Goal: Use online tool/utility: Utilize a website feature to perform a specific function

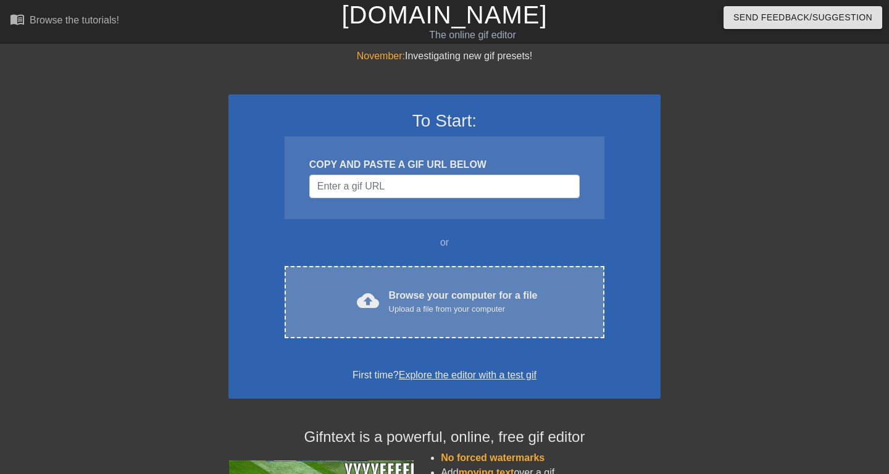
click at [438, 301] on div "Browse your computer for a file Upload a file from your computer" at bounding box center [463, 301] width 149 height 27
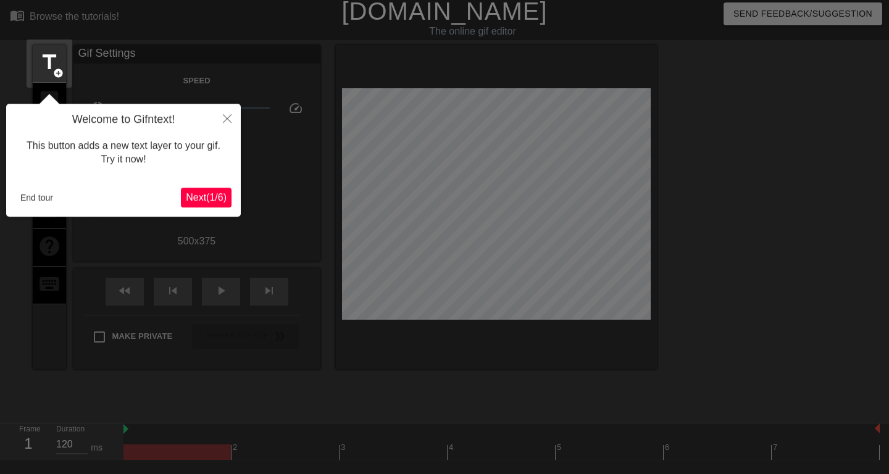
scroll to position [30, 0]
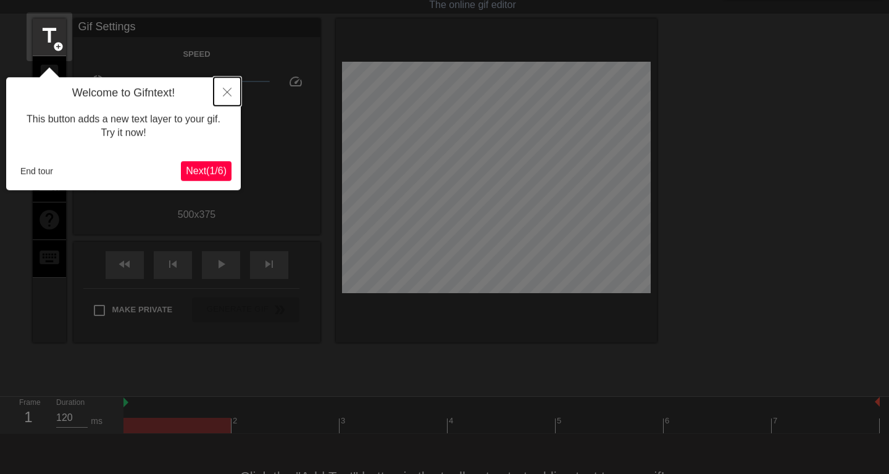
click at [227, 95] on icon "Close" at bounding box center [227, 92] width 9 height 9
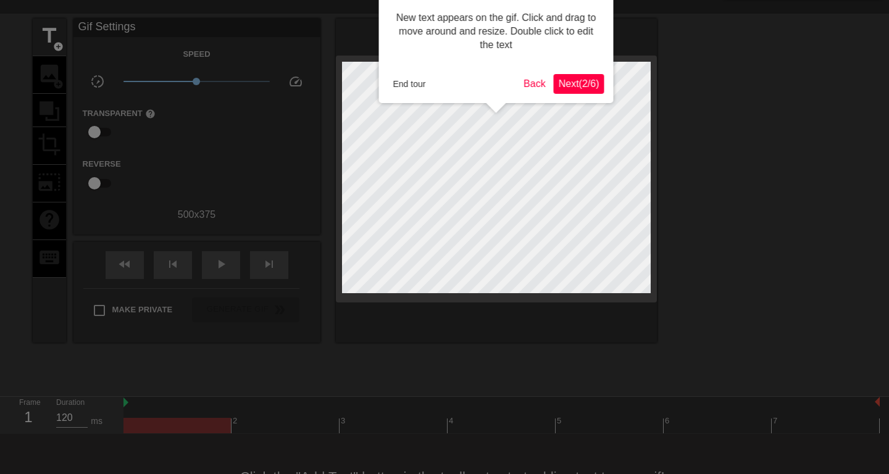
scroll to position [0, 0]
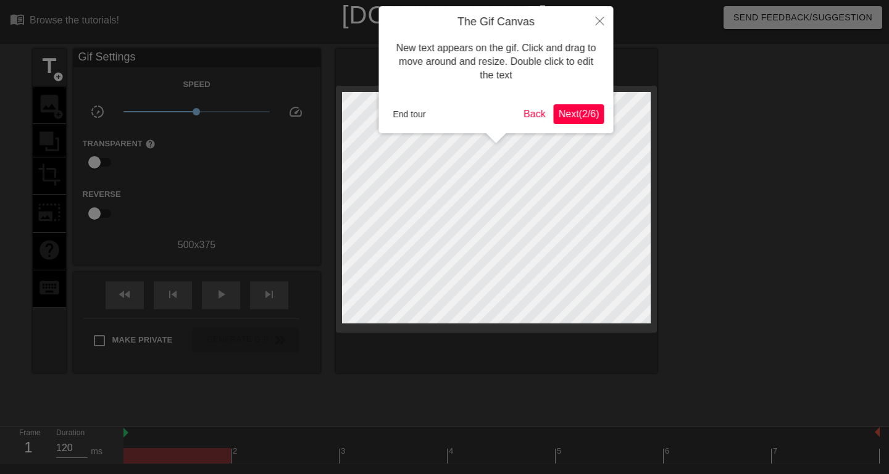
click at [562, 119] on span "Next ( 2 / 6 )" at bounding box center [579, 114] width 41 height 10
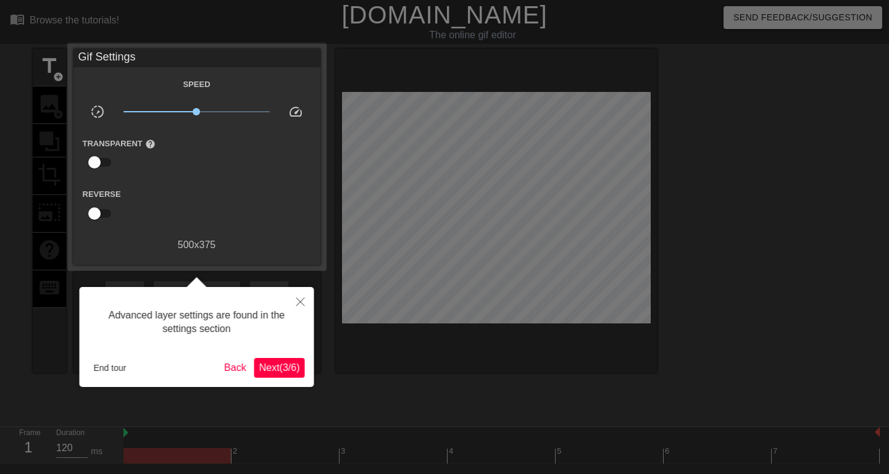
scroll to position [30, 0]
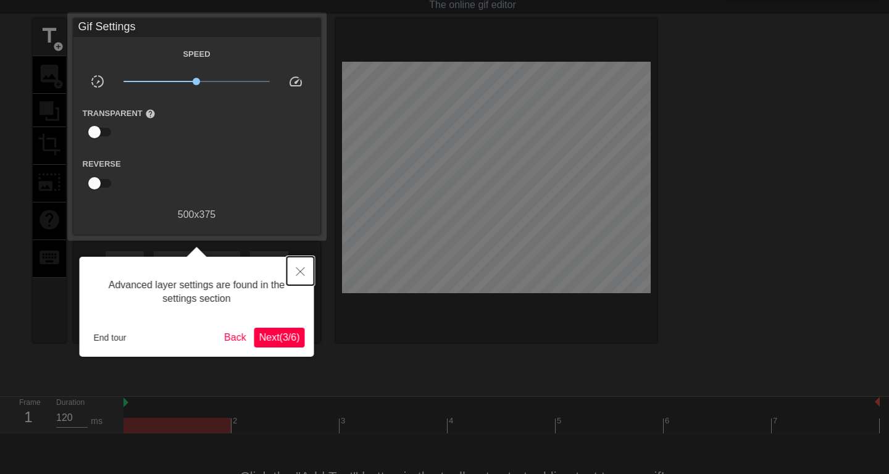
click at [298, 276] on icon "Close" at bounding box center [300, 271] width 9 height 9
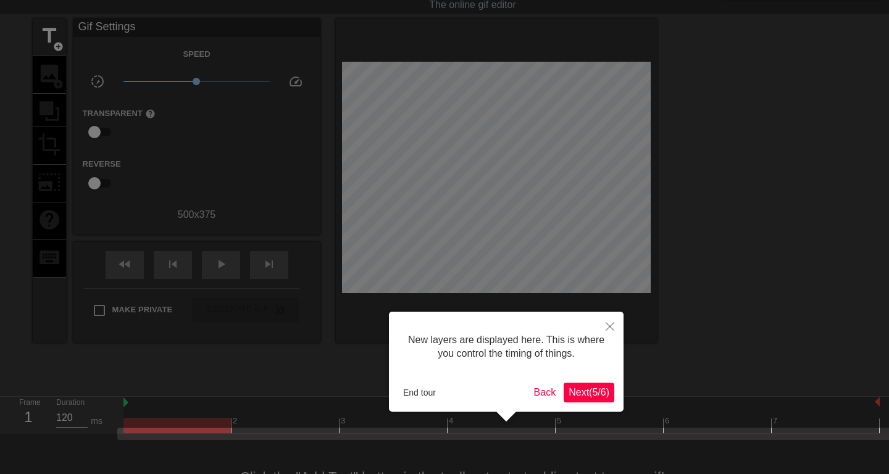
scroll to position [76, 0]
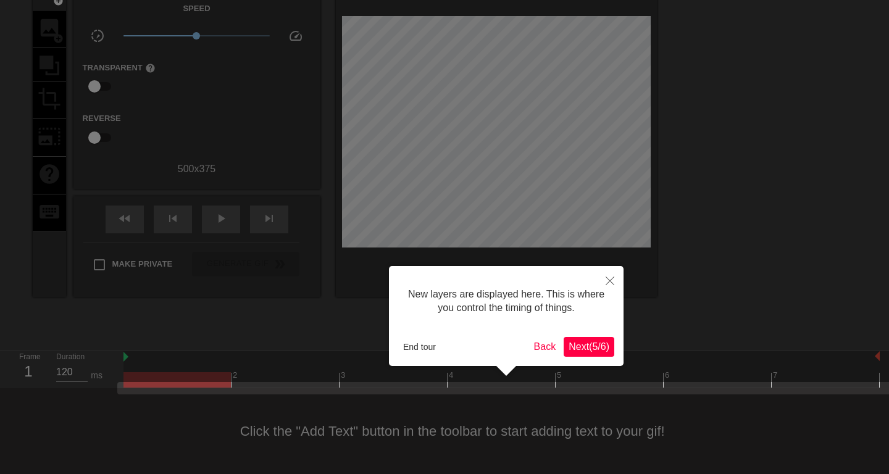
click at [575, 345] on span "Next ( 5 / 6 )" at bounding box center [589, 346] width 41 height 10
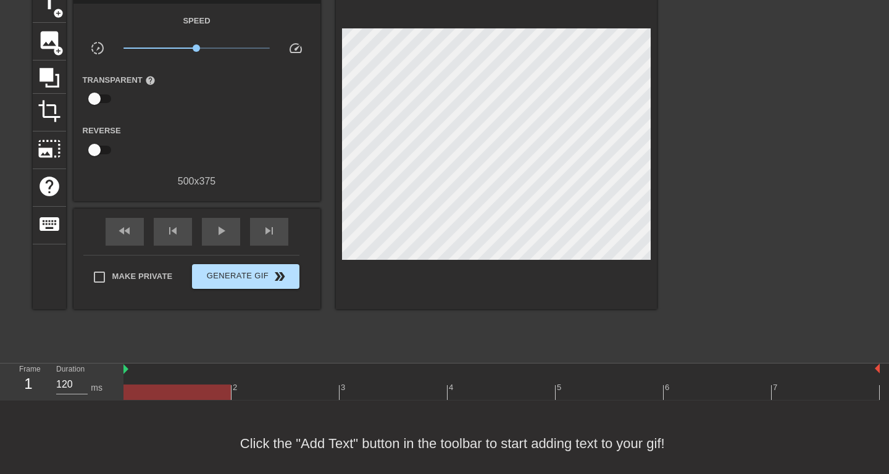
scroll to position [64, 0]
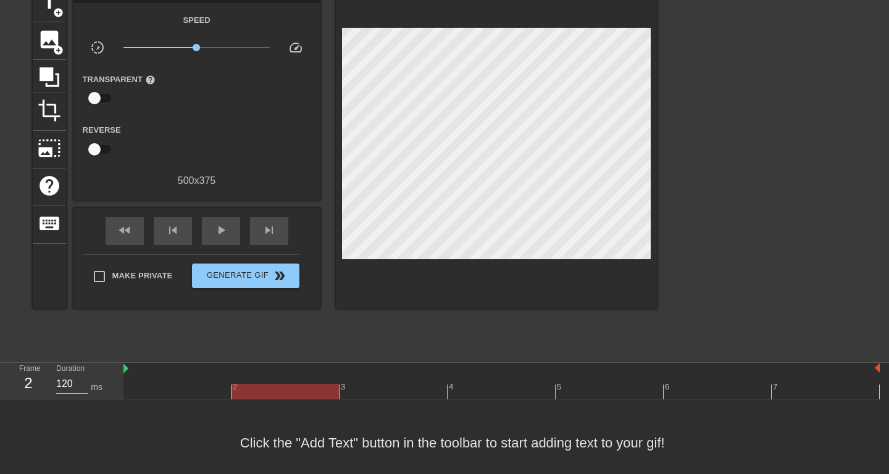
click at [274, 385] on div at bounding box center [285, 391] width 107 height 15
click at [204, 390] on div at bounding box center [501, 391] width 756 height 15
click at [290, 403] on div "Click the "Add Text" button in the toolbar to start adding text to your gif!" at bounding box center [444, 443] width 889 height 86
click at [285, 390] on div at bounding box center [501, 391] width 756 height 15
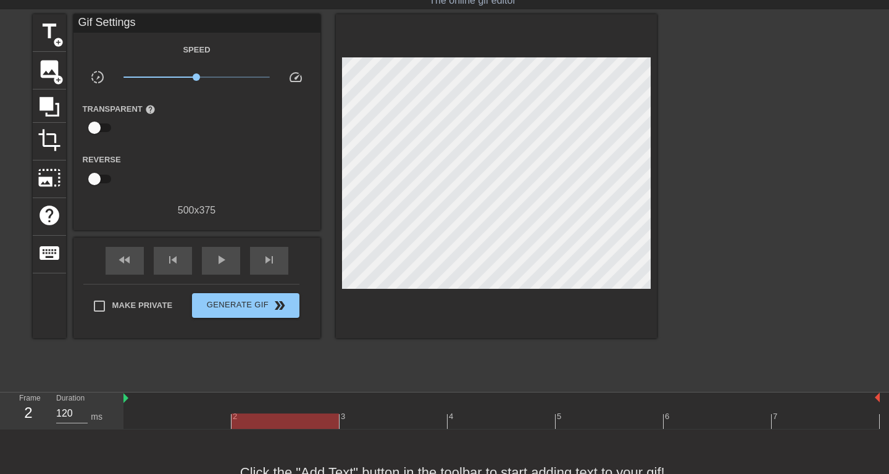
scroll to position [34, 0]
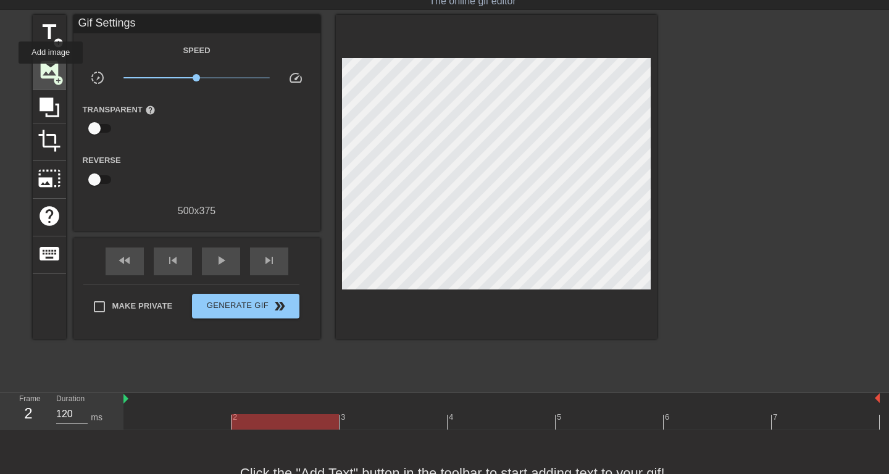
click at [53, 72] on span "image" at bounding box center [49, 69] width 23 height 23
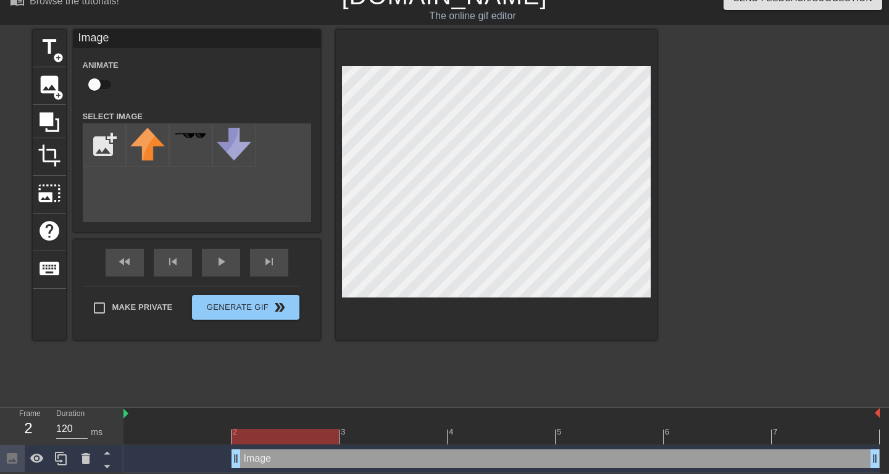
scroll to position [21, 0]
click at [107, 148] on input "file" at bounding box center [104, 145] width 42 height 42
type input "C:\fakepath\Untitled.png"
click at [153, 155] on div at bounding box center [147, 144] width 43 height 43
click at [52, 194] on span "photo_size_select_large" at bounding box center [49, 193] width 23 height 23
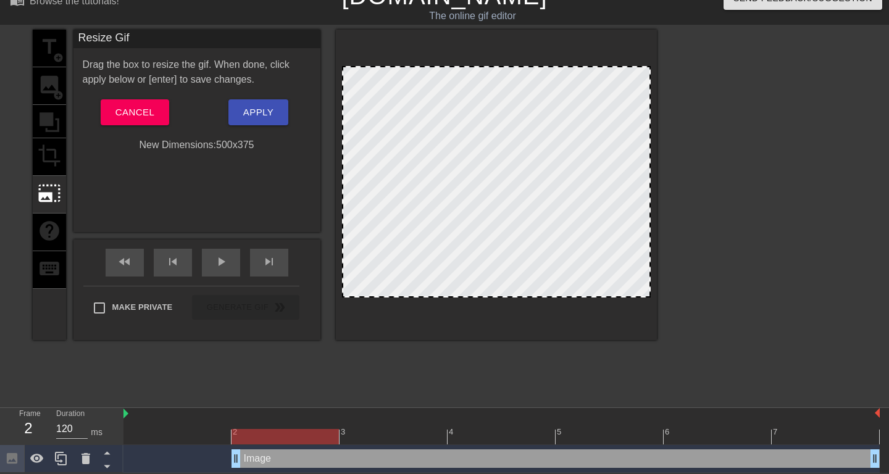
click at [47, 152] on div "title add_circle image add_circle crop photo_size_select_large help keyboard" at bounding box center [49, 185] width 33 height 311
click at [120, 107] on span "Cancel" at bounding box center [134, 112] width 39 height 16
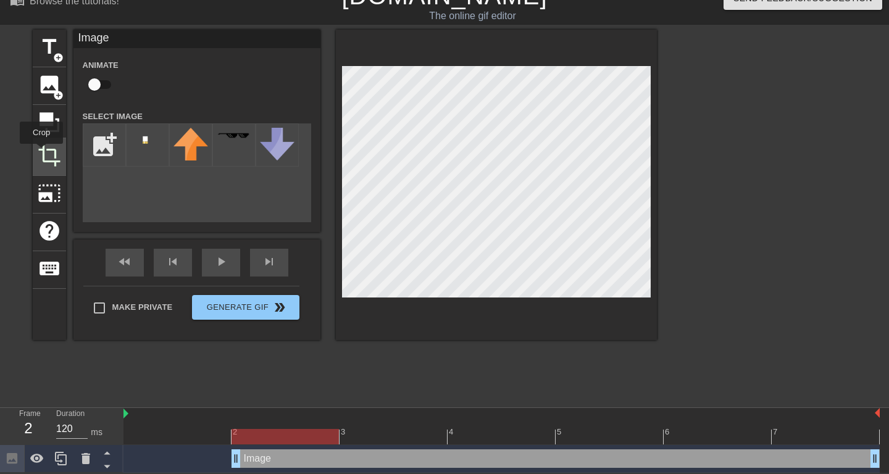
click at [43, 153] on span "crop" at bounding box center [49, 155] width 23 height 23
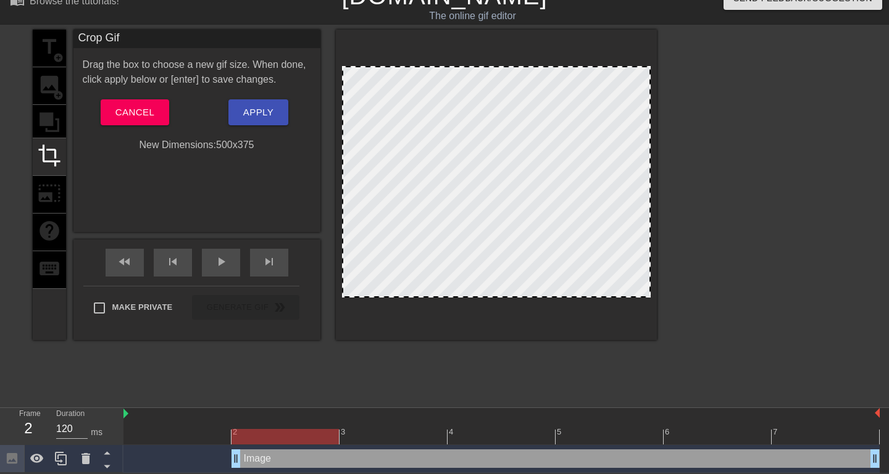
click at [43, 201] on div "title add_circle image add_circle crop photo_size_select_large help keyboard" at bounding box center [49, 185] width 33 height 311
click at [109, 119] on button "Cancel" at bounding box center [135, 112] width 69 height 26
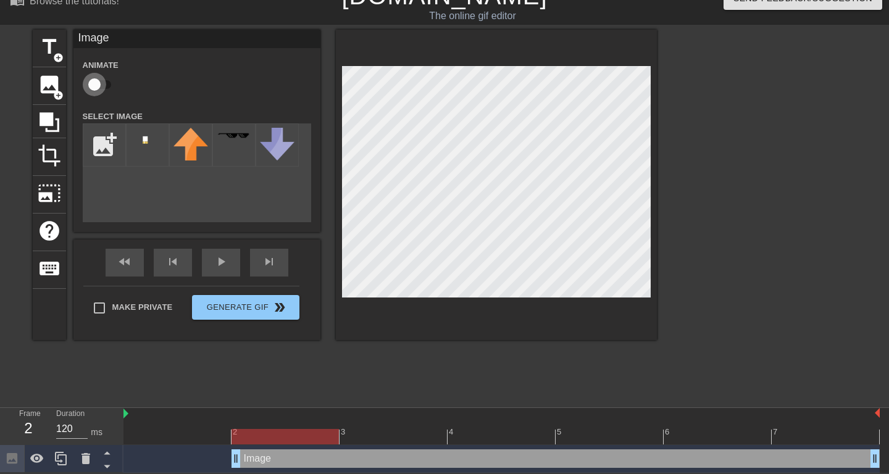
click at [104, 82] on input "checkbox" at bounding box center [94, 84] width 70 height 23
checkbox input "true"
